Goal: Check status

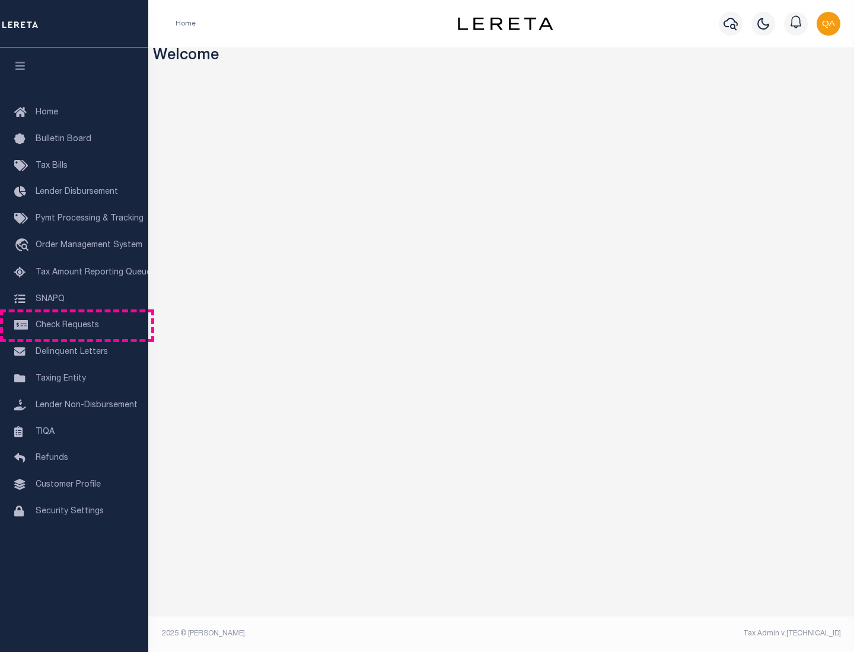
click at [74, 326] on span "Check Requests" at bounding box center [67, 325] width 63 height 8
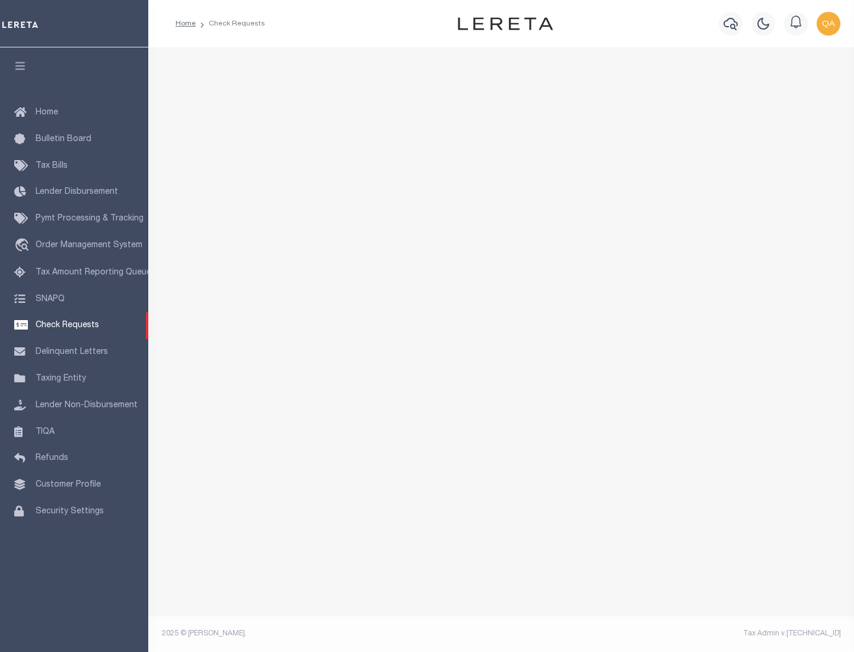
select select "50"
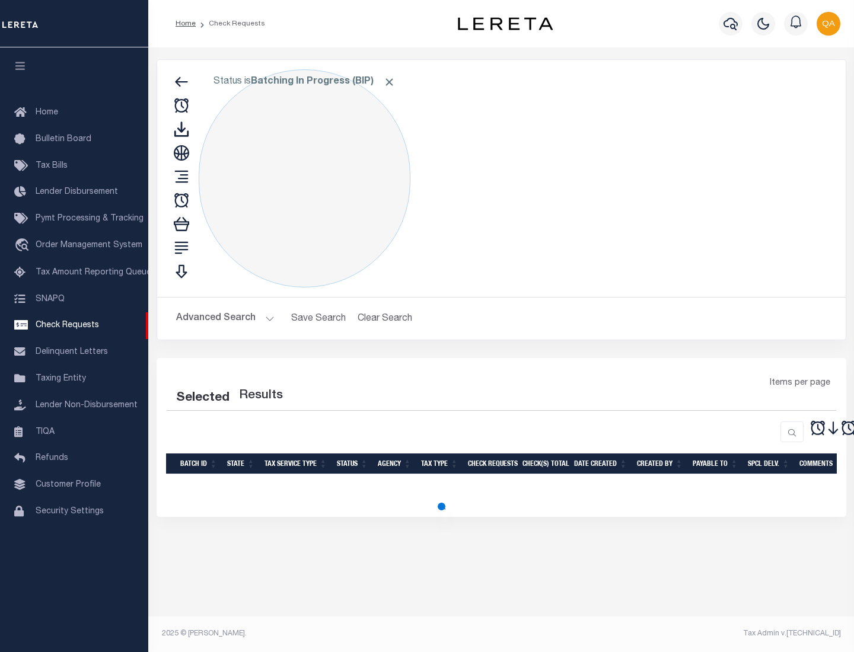
select select "50"
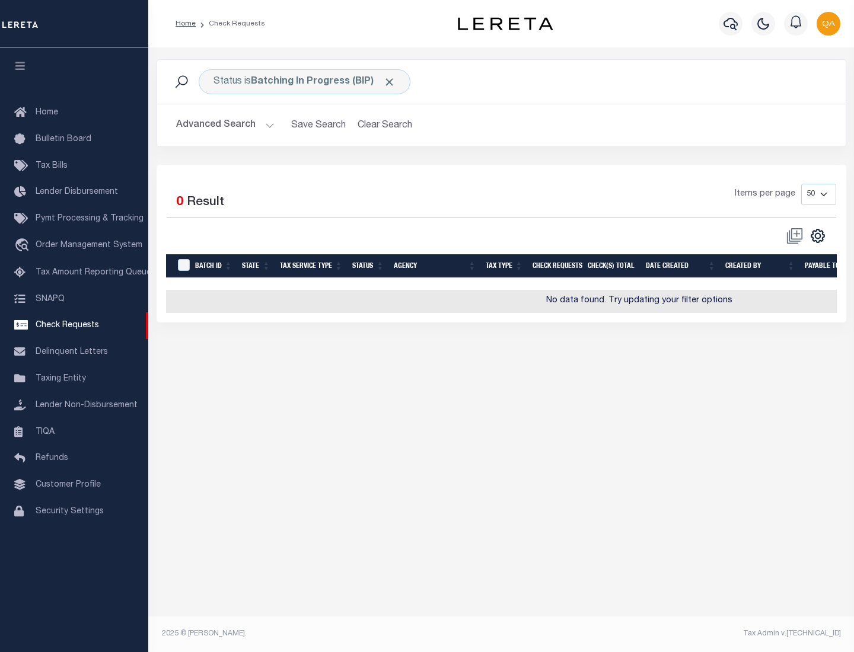
click at [390, 82] on span "Click to Remove" at bounding box center [389, 82] width 12 height 12
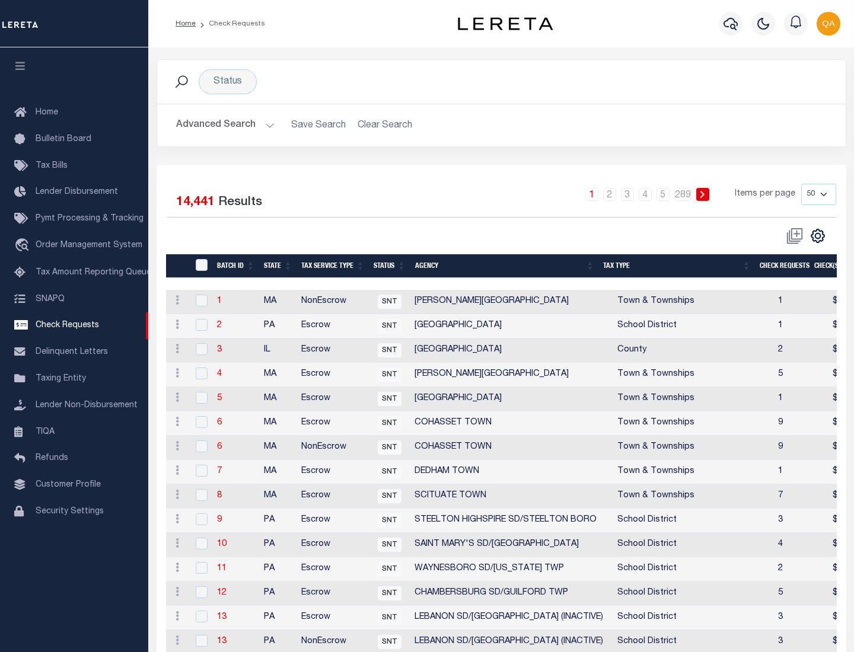
scroll to position [572, 0]
